Goal: Task Accomplishment & Management: Manage account settings

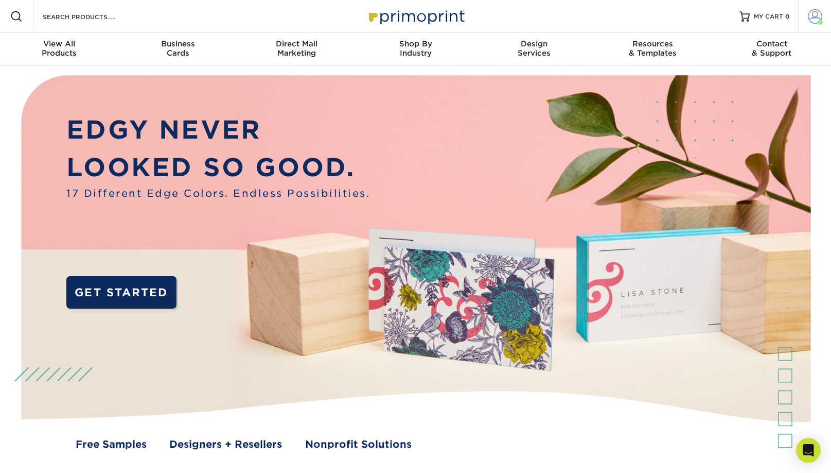
click at [813, 18] on span at bounding box center [815, 16] width 14 height 14
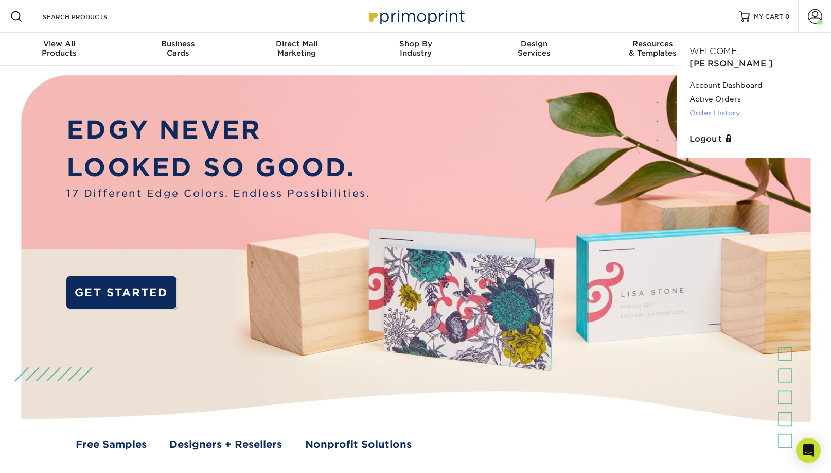
click at [724, 106] on link "Order History" at bounding box center [754, 113] width 129 height 14
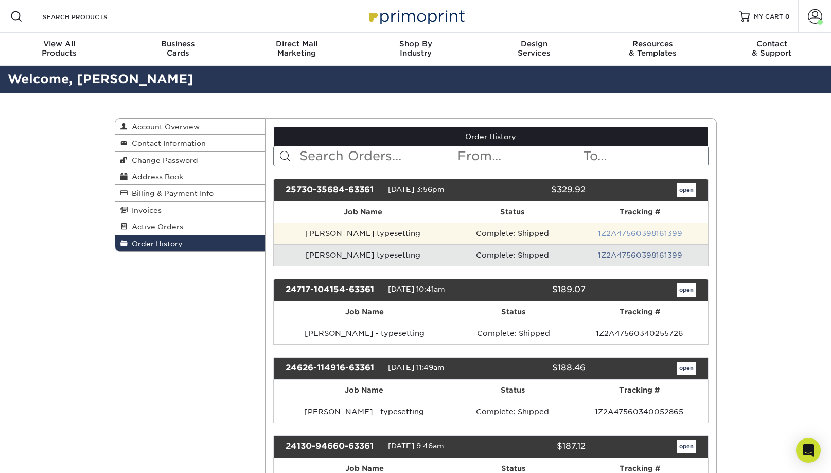
click at [623, 231] on link "1Z2A47560398161399" at bounding box center [640, 233] width 84 height 8
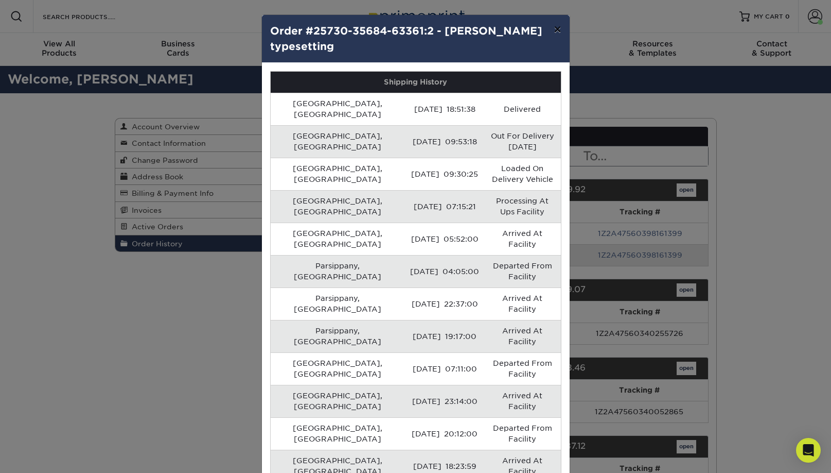
click at [558, 30] on button "×" at bounding box center [558, 29] width 24 height 29
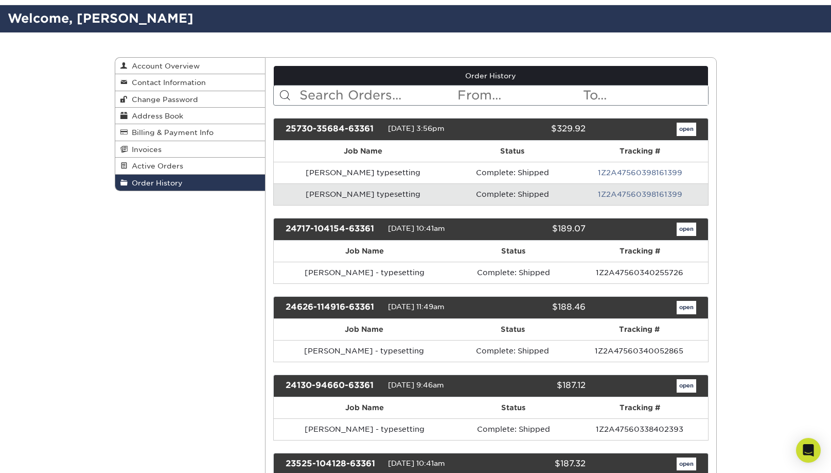
scroll to position [61, 0]
click at [688, 124] on link "open" at bounding box center [687, 129] width 20 height 13
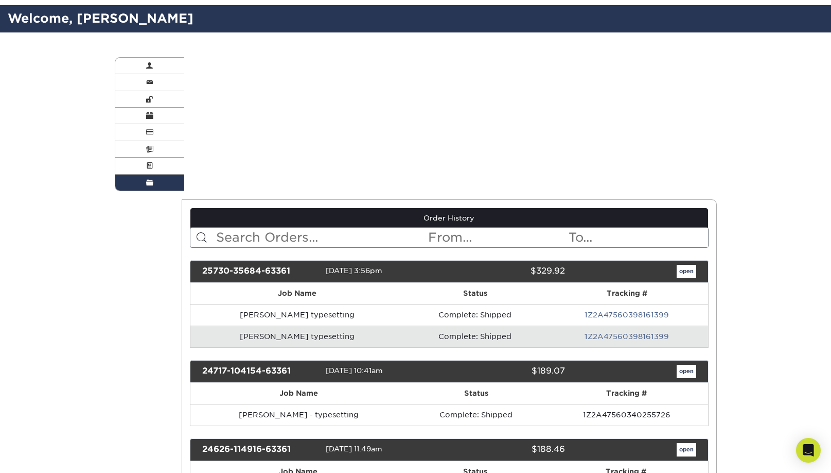
scroll to position [0, 0]
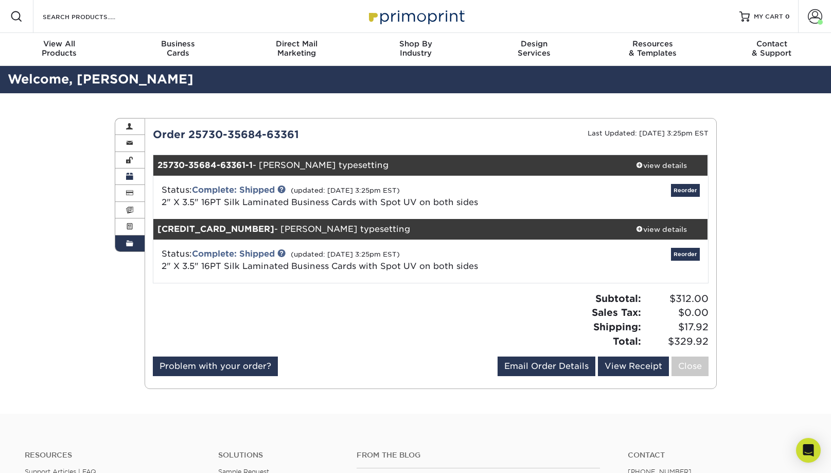
click at [132, 176] on span at bounding box center [129, 176] width 7 height 8
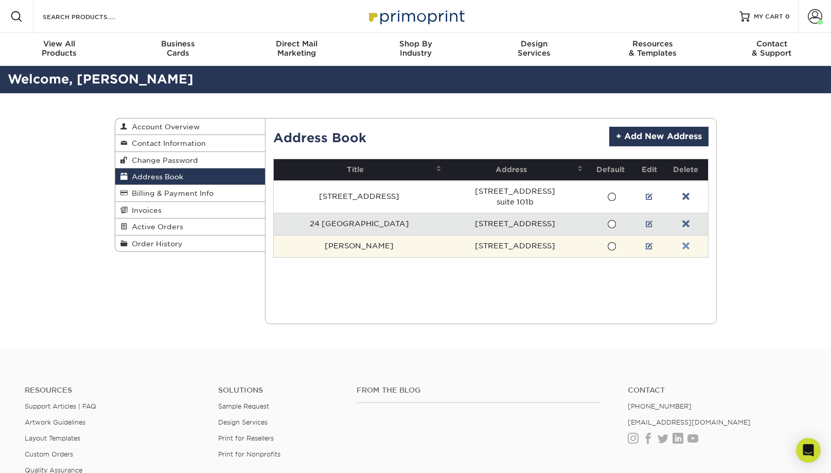
click at [684, 244] on link at bounding box center [686, 246] width 7 height 8
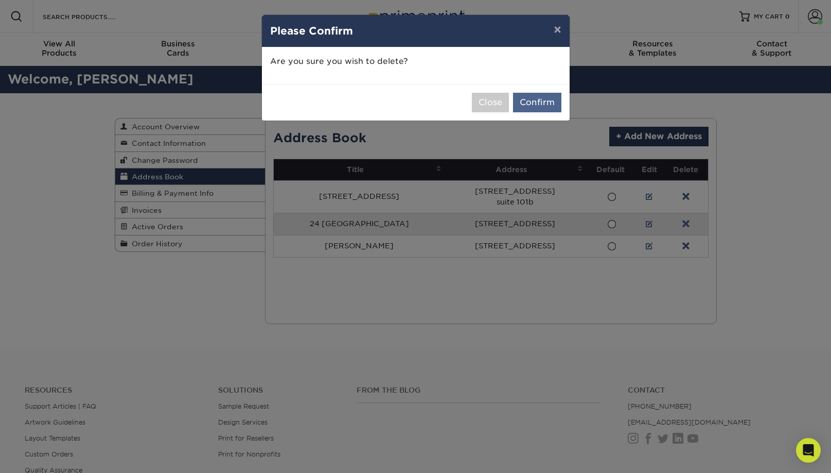
click at [546, 99] on button "Confirm" at bounding box center [537, 103] width 48 height 20
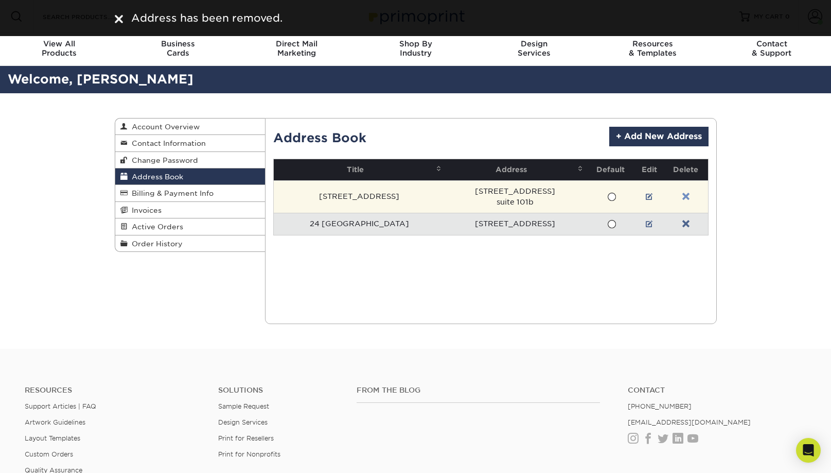
click at [683, 197] on link at bounding box center [686, 197] width 7 height 8
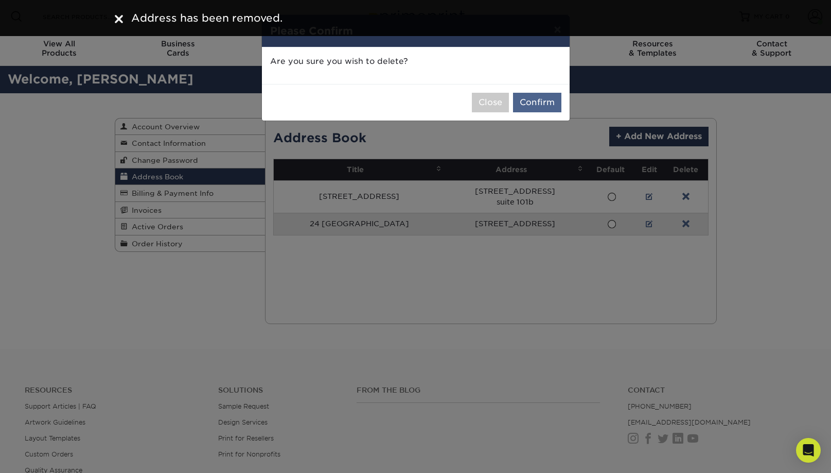
click at [540, 95] on button "Confirm" at bounding box center [537, 103] width 48 height 20
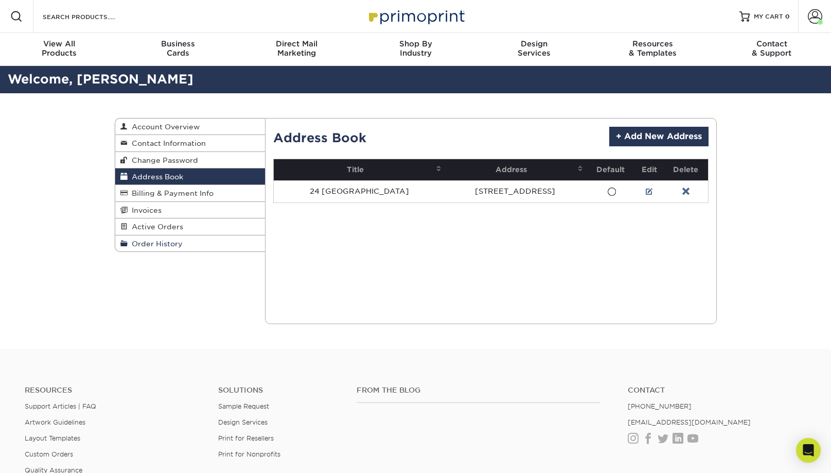
click at [167, 242] on span "Order History" at bounding box center [155, 243] width 55 height 8
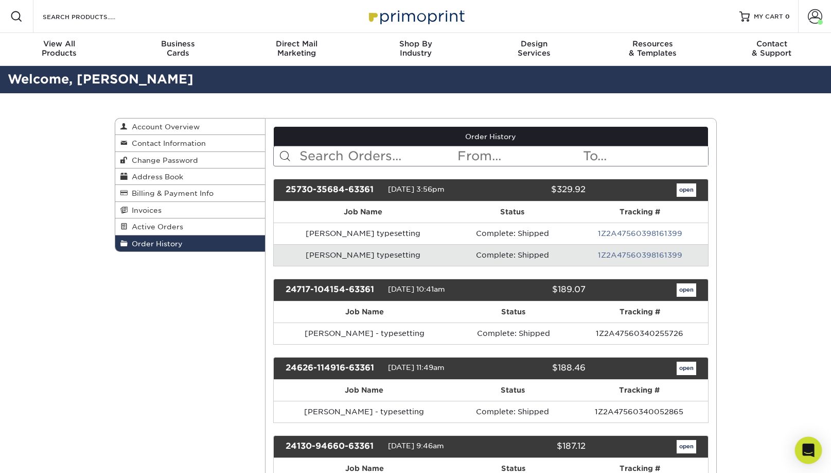
click at [808, 455] on icon "Open Intercom Messenger" at bounding box center [808, 449] width 13 height 13
